Goal: Find specific page/section: Find specific page/section

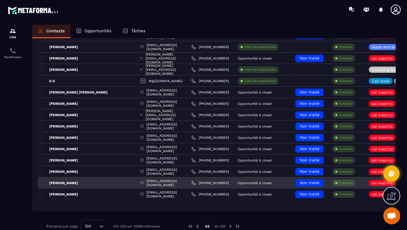
scroll to position [1031, 0]
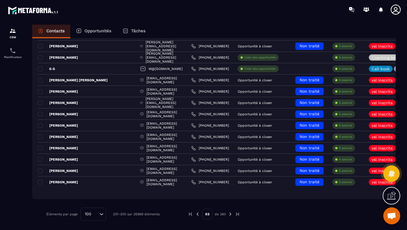
click at [229, 214] on img at bounding box center [230, 213] width 5 height 5
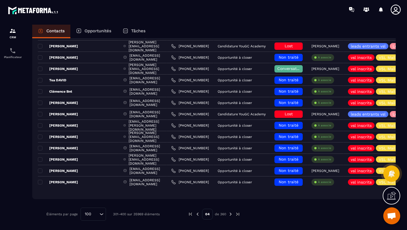
click at [198, 213] on img at bounding box center [197, 213] width 5 height 5
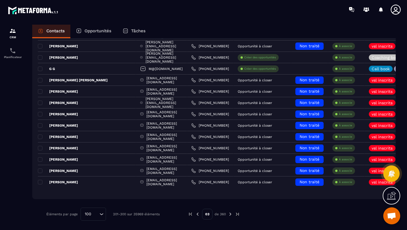
click at [199, 213] on img at bounding box center [197, 213] width 5 height 5
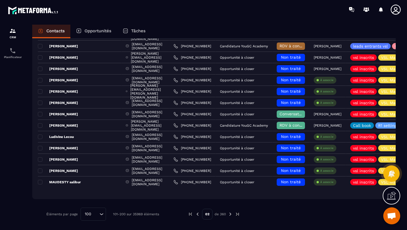
click at [198, 214] on img at bounding box center [197, 213] width 5 height 5
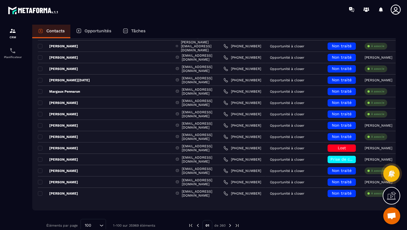
scroll to position [1021, 0]
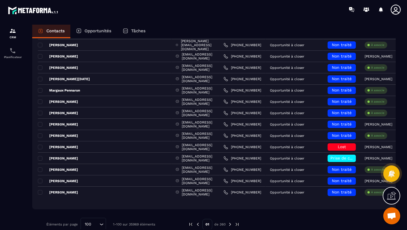
click at [230, 223] on img at bounding box center [230, 223] width 5 height 5
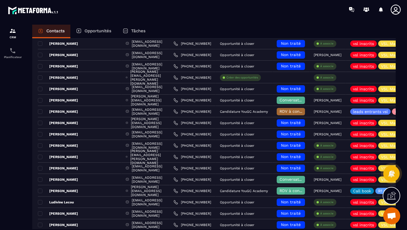
scroll to position [1031, 0]
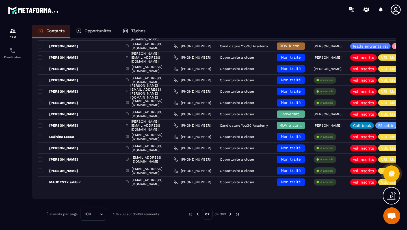
click at [230, 214] on img at bounding box center [230, 213] width 5 height 5
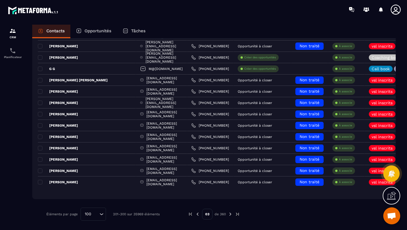
click at [230, 214] on img at bounding box center [230, 213] width 5 height 5
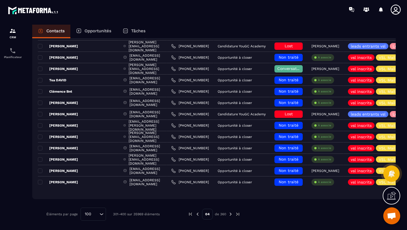
click at [230, 213] on img at bounding box center [230, 213] width 5 height 5
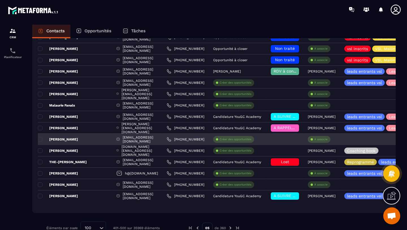
scroll to position [1012, 0]
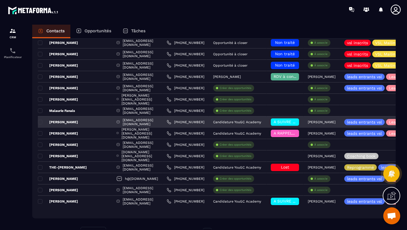
click at [267, 120] on div "Candidature YouGC Academy" at bounding box center [238, 121] width 58 height 11
click at [56, 122] on p "[PERSON_NAME]" at bounding box center [58, 122] width 40 height 5
